Goal: Find specific page/section: Find specific page/section

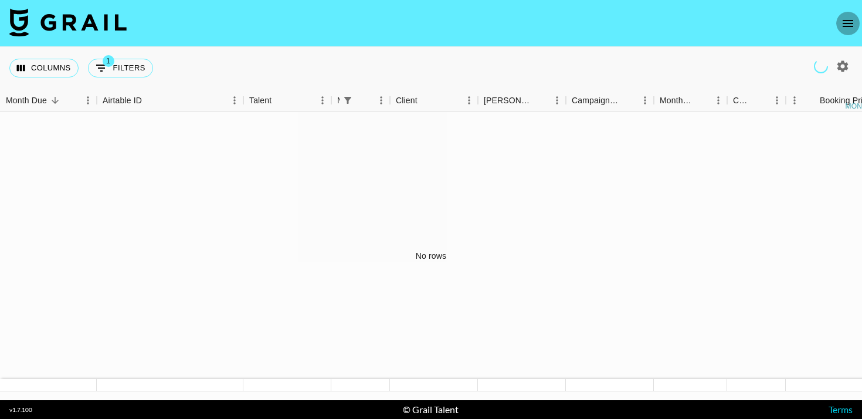
click at [849, 23] on icon "open drawer" at bounding box center [847, 23] width 11 height 7
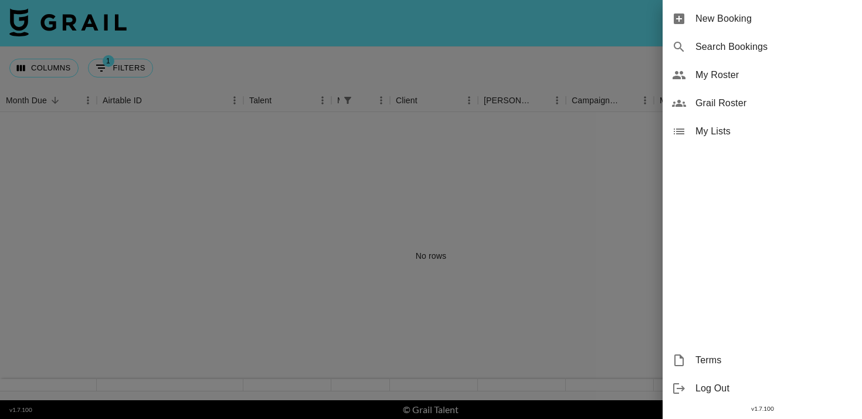
click at [729, 106] on span "Grail Roster" at bounding box center [773, 103] width 157 height 14
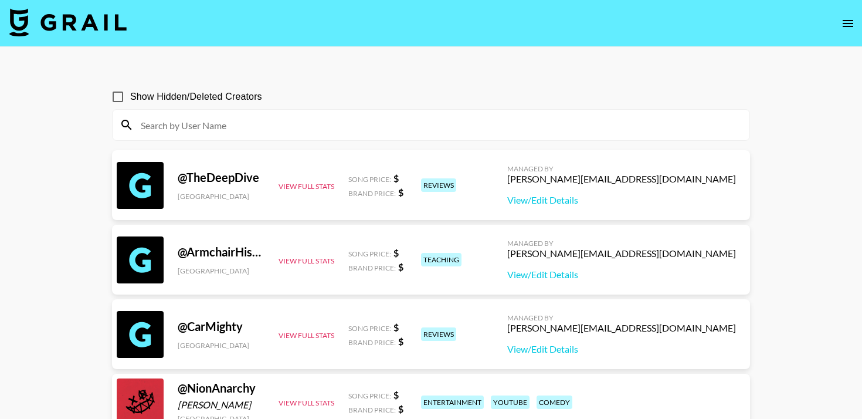
click at [115, 97] on input "Show Hidden/Deleted Creators" at bounding box center [118, 96] width 25 height 25
checkbox input "true"
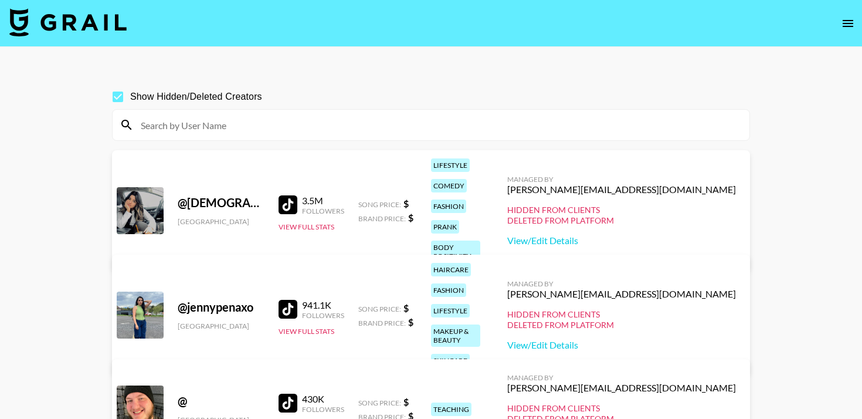
click at [198, 125] on input at bounding box center [438, 124] width 609 height 19
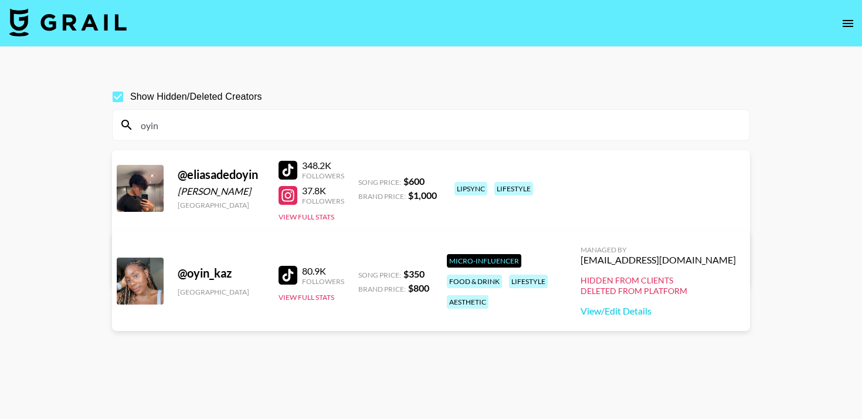
click at [290, 266] on div at bounding box center [287, 275] width 19 height 19
click at [192, 120] on input "oyin" at bounding box center [438, 124] width 609 height 19
paste input "[PERSON_NAME]"
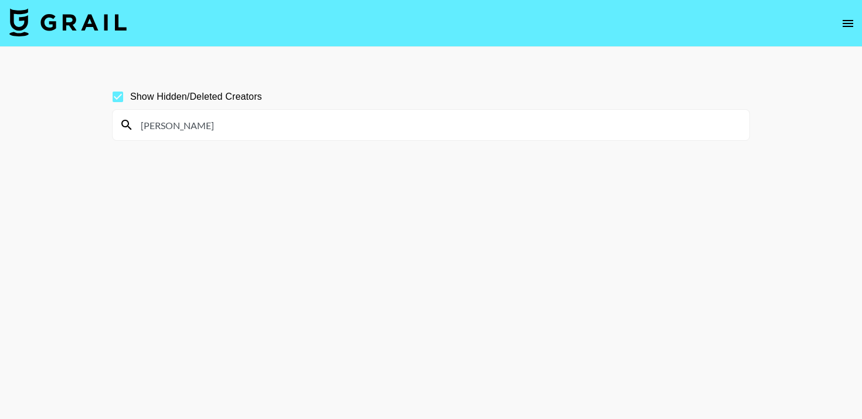
click at [176, 132] on input "[PERSON_NAME]" at bounding box center [438, 124] width 609 height 19
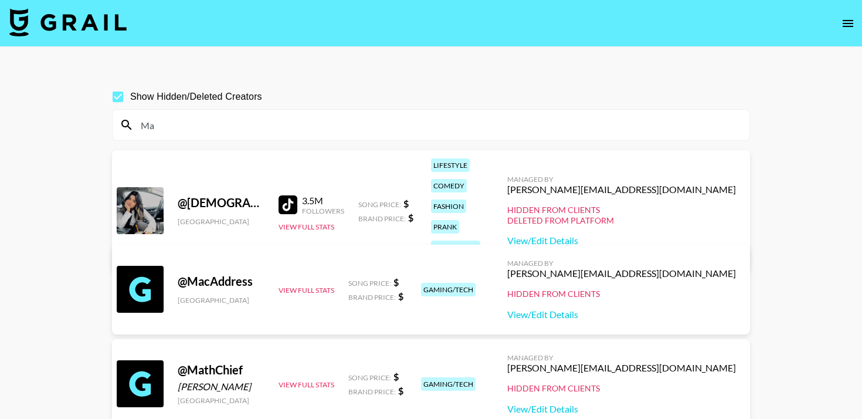
type input "M"
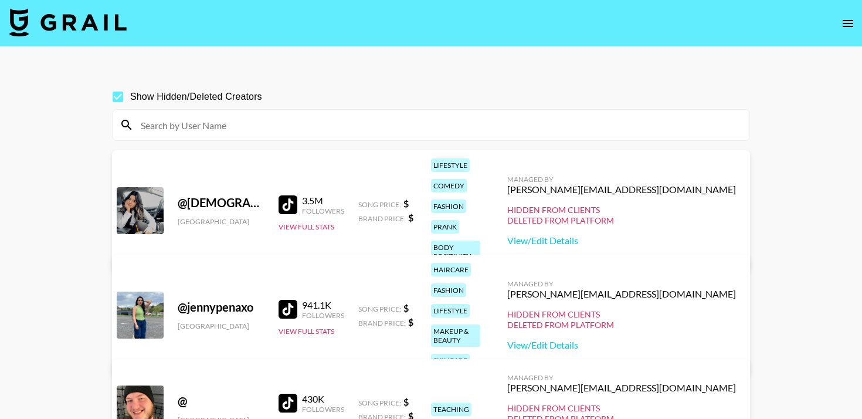
paste input "[PERSON_NAME]"
type input "[PERSON_NAME]"
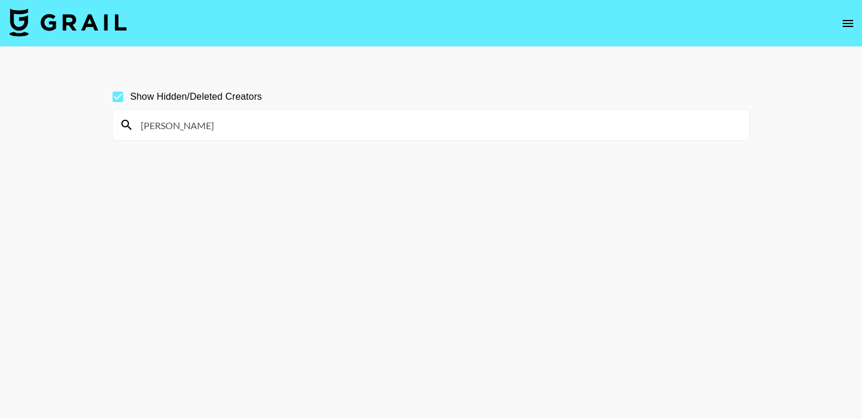
click at [205, 124] on input "[PERSON_NAME]" at bounding box center [438, 124] width 609 height 19
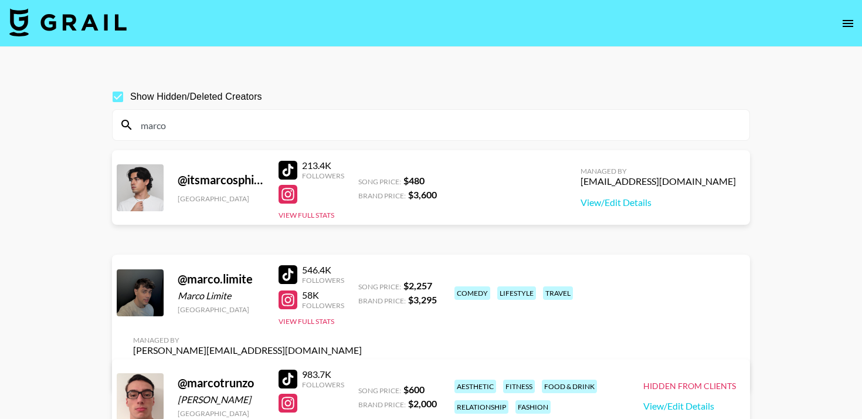
click at [203, 125] on input "marco" at bounding box center [438, 124] width 609 height 19
paste input "[PERSON_NAME]"
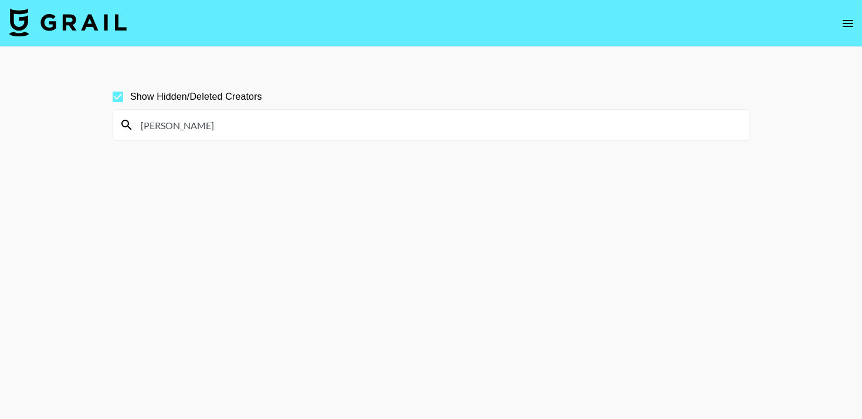
click at [188, 124] on input "[PERSON_NAME]" at bounding box center [438, 124] width 609 height 19
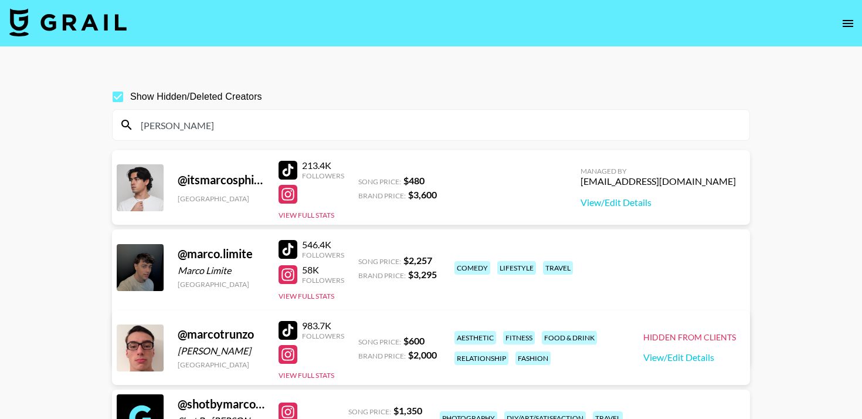
click at [188, 124] on input "[PERSON_NAME]" at bounding box center [438, 124] width 609 height 19
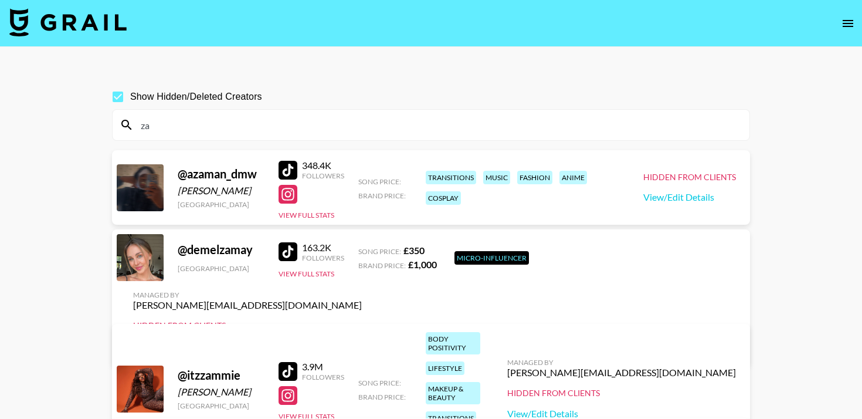
type input "z"
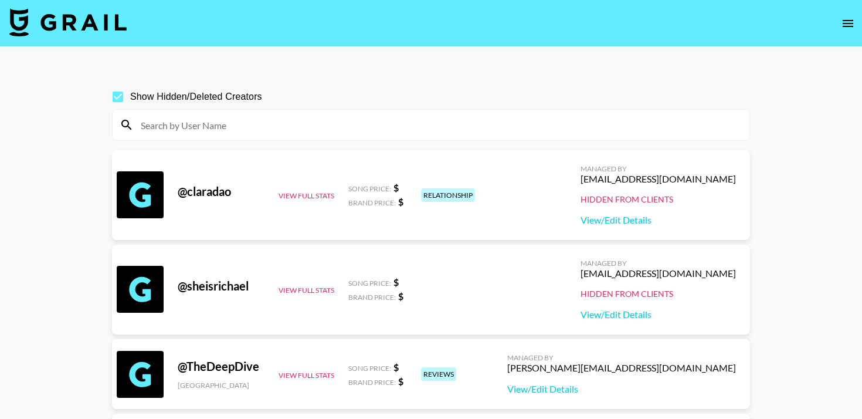
paste input "[PERSON_NAME]"
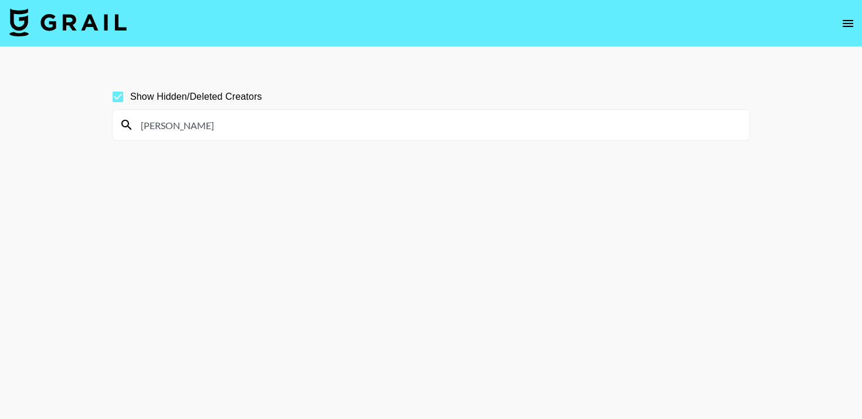
click at [202, 125] on input "[PERSON_NAME]" at bounding box center [438, 124] width 609 height 19
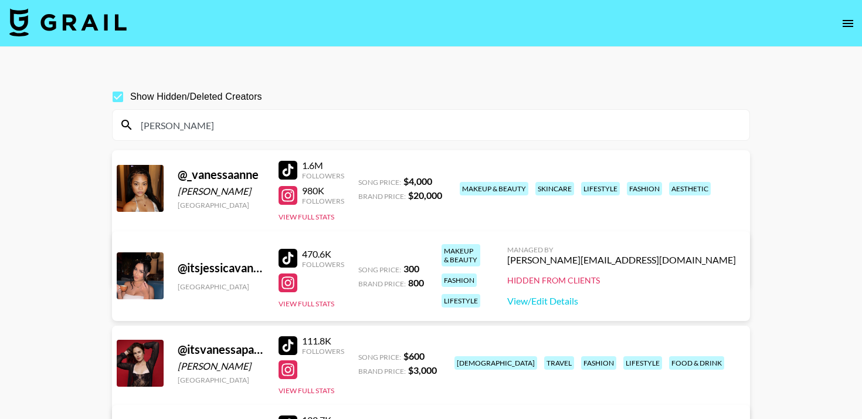
click at [249, 128] on input "[PERSON_NAME]" at bounding box center [438, 124] width 609 height 19
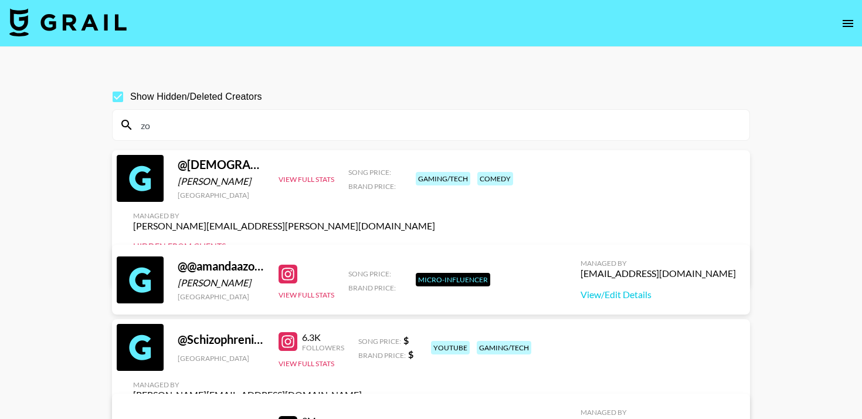
type input "z"
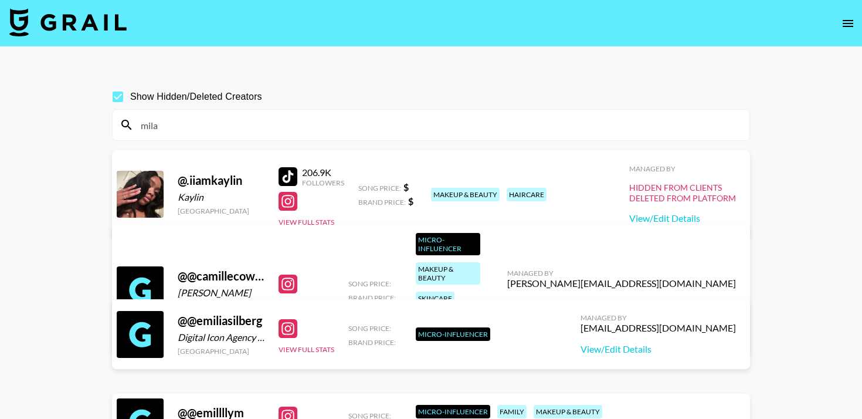
type input "[GEOGRAPHIC_DATA]"
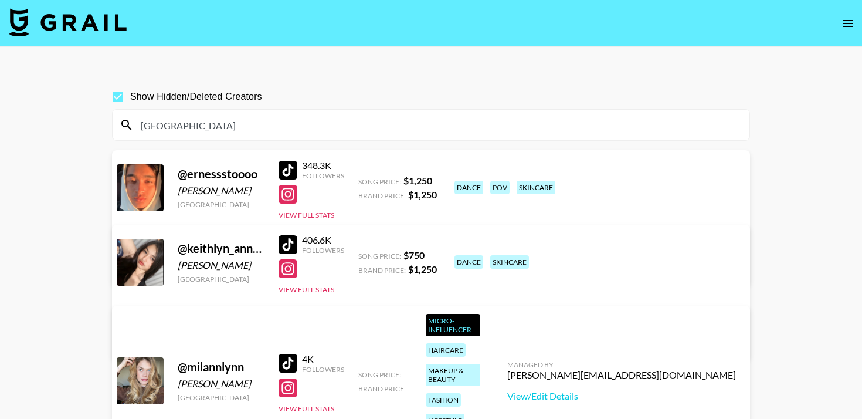
click at [171, 124] on input "[GEOGRAPHIC_DATA]" at bounding box center [438, 124] width 609 height 19
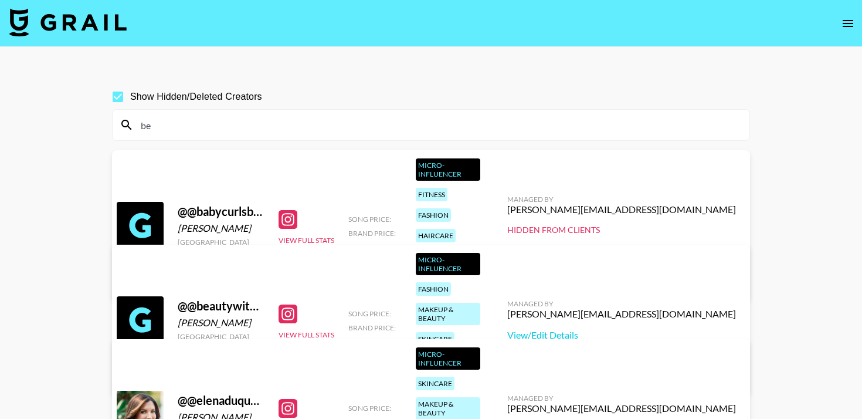
type input "b"
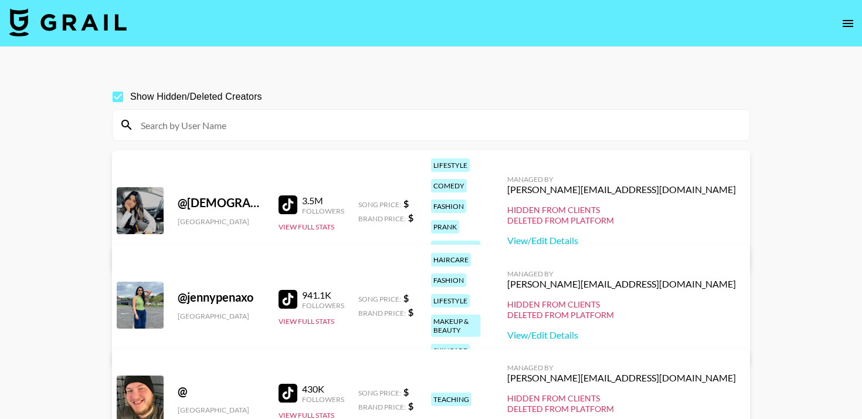
click at [122, 98] on input "Show Hidden/Deleted Creators" at bounding box center [118, 96] width 25 height 25
checkbox input "false"
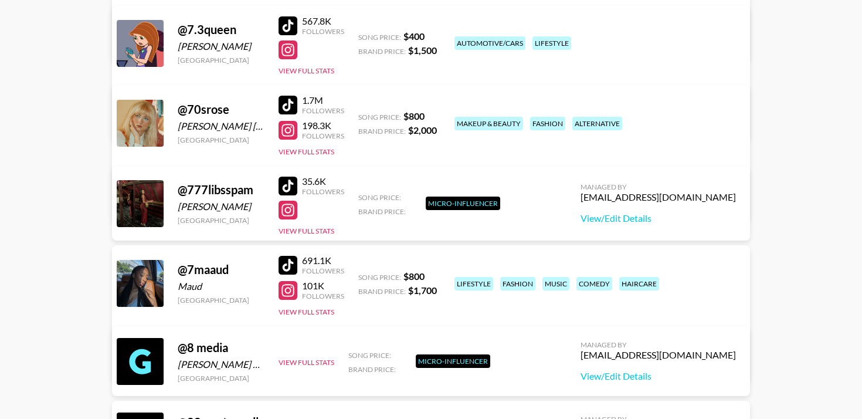
scroll to position [5972, 0]
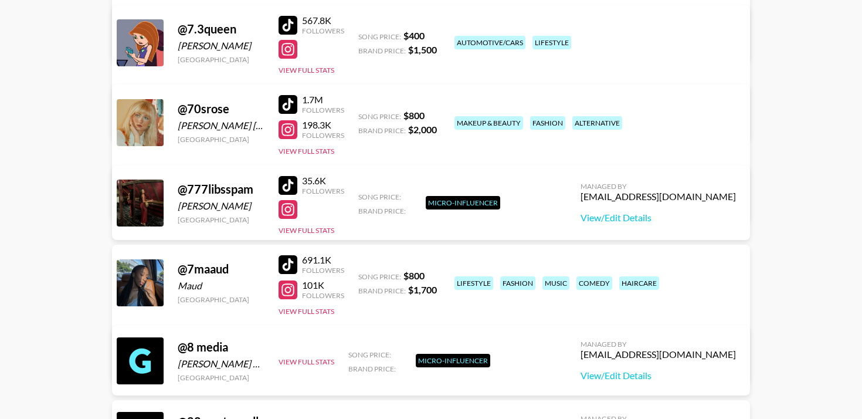
click at [288, 290] on div at bounding box center [287, 289] width 19 height 19
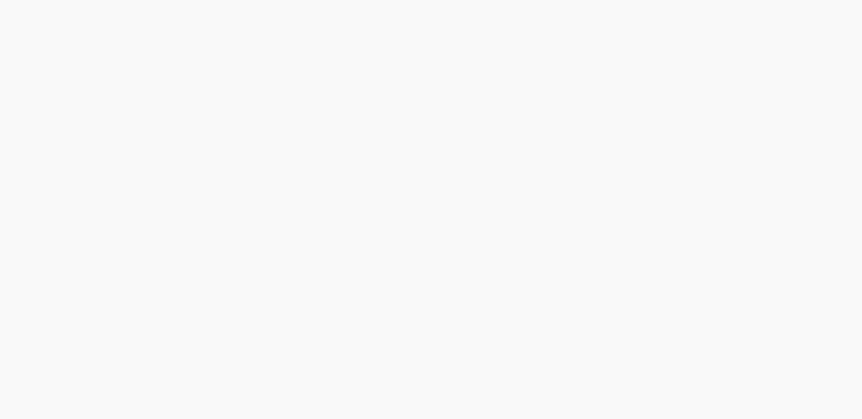
scroll to position [175577, 0]
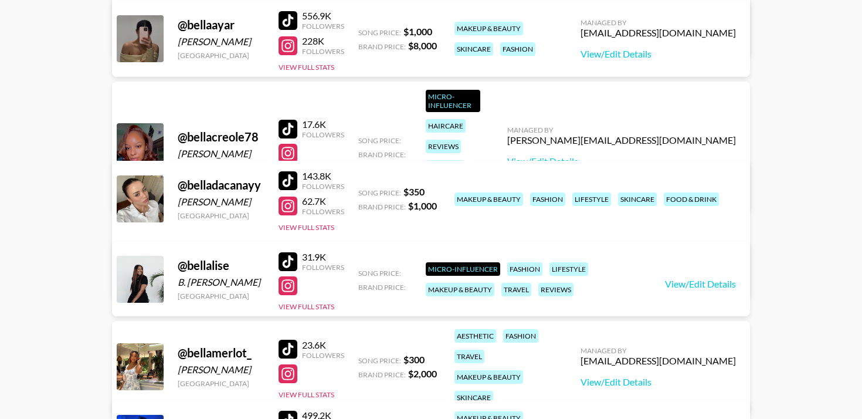
click at [286, 47] on div at bounding box center [287, 45] width 19 height 19
click at [288, 286] on div at bounding box center [287, 285] width 19 height 19
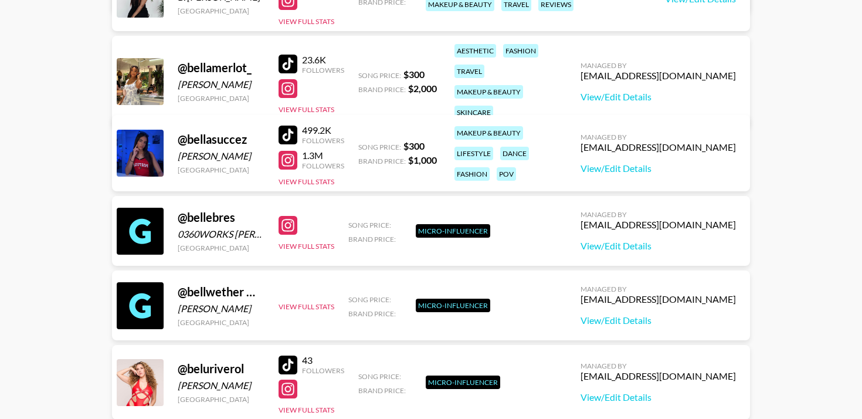
scroll to position [175869, 0]
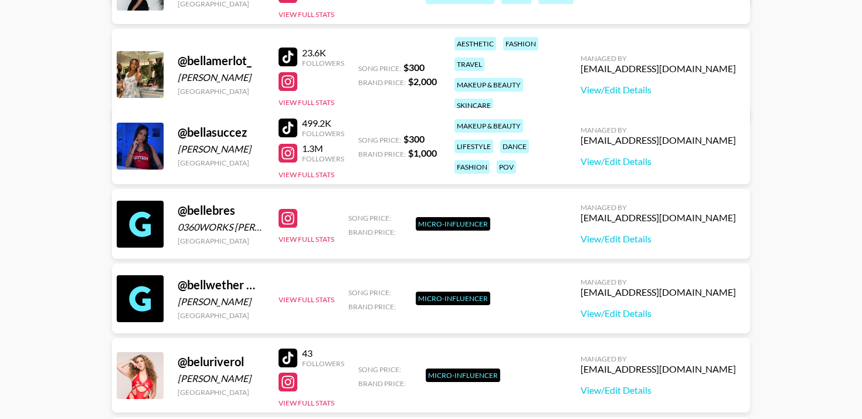
click at [287, 73] on div at bounding box center [287, 81] width 19 height 19
